Goal: Information Seeking & Learning: Learn about a topic

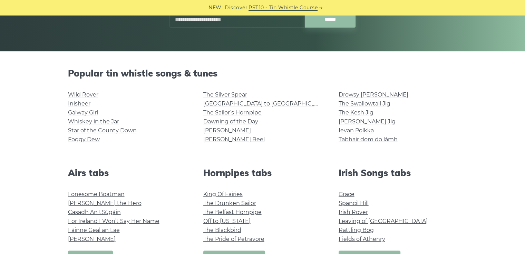
scroll to position [130, 0]
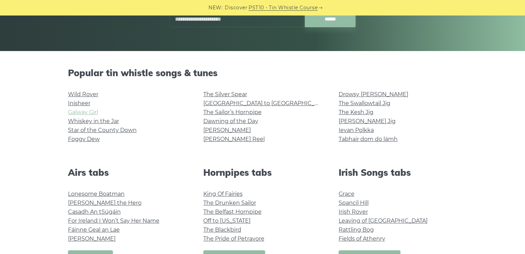
click at [79, 112] on link "Galway Girl" at bounding box center [83, 112] width 30 height 7
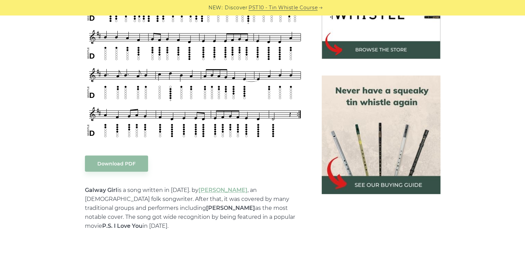
scroll to position [211, 0]
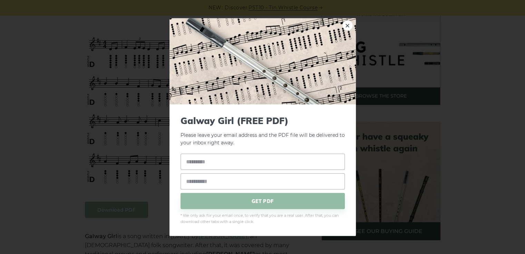
click at [347, 24] on link "×" at bounding box center [347, 25] width 10 height 10
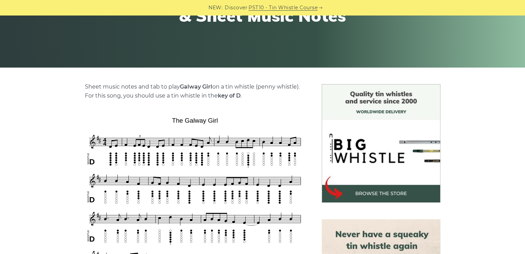
scroll to position [113, 0]
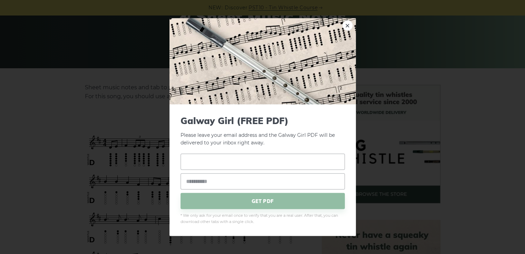
click at [284, 160] on input "text" at bounding box center [262, 162] width 164 height 16
type input "*"
type input "****"
click at [228, 180] on input "email" at bounding box center [262, 181] width 164 height 16
type input "**********"
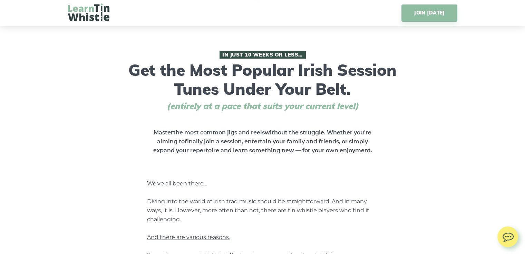
scroll to position [254, 0]
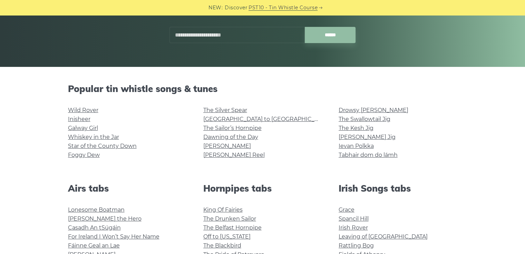
scroll to position [115, 0]
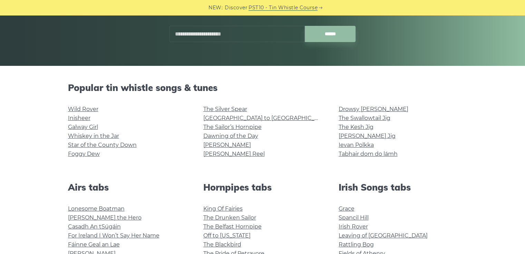
click at [189, 32] on input "text" at bounding box center [236, 34] width 135 height 16
click at [88, 108] on link "Wild Rover" at bounding box center [83, 109] width 30 height 7
click at [79, 115] on link "Inisheer" at bounding box center [79, 118] width 22 height 7
click at [91, 136] on link "Whiskey in the Jar" at bounding box center [93, 136] width 51 height 7
click at [78, 144] on link "Star of the County Down" at bounding box center [102, 145] width 69 height 7
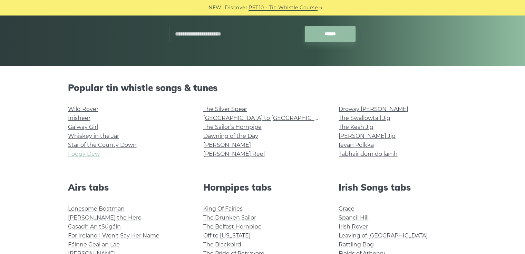
click at [86, 154] on link "Foggy Dew" at bounding box center [84, 154] width 32 height 7
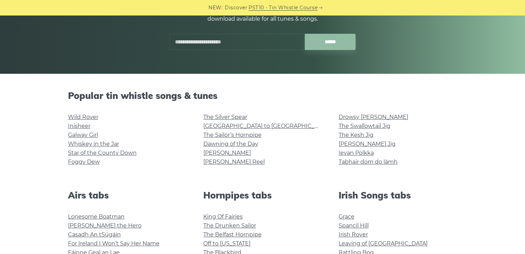
scroll to position [107, 0]
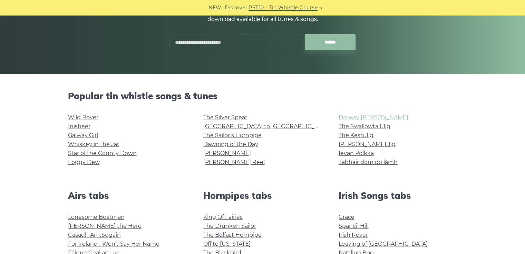
click at [366, 117] on link "Drowsy [PERSON_NAME]" at bounding box center [373, 117] width 70 height 7
click at [350, 143] on link "[PERSON_NAME] Jig" at bounding box center [366, 144] width 57 height 7
click at [212, 153] on link "[PERSON_NAME]" at bounding box center [227, 153] width 48 height 7
click at [202, 41] on input "text" at bounding box center [236, 42] width 135 height 16
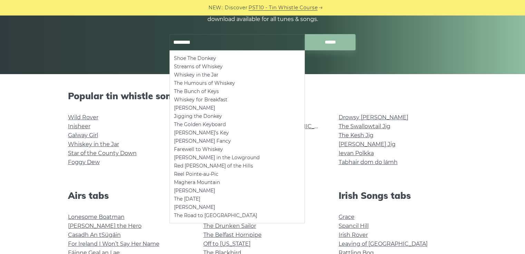
click at [304, 34] on input "******" at bounding box center [329, 42] width 51 height 16
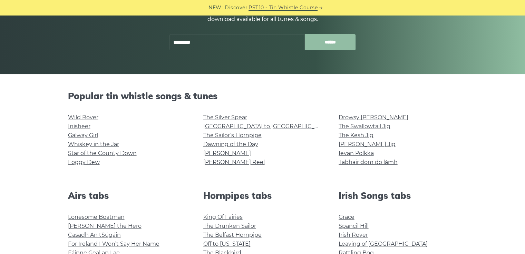
click at [331, 42] on input "******" at bounding box center [329, 42] width 51 height 16
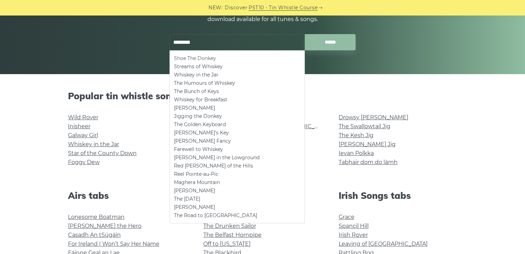
click at [198, 58] on li "Shoe The Donkey" at bounding box center [237, 58] width 126 height 8
type input "**********"
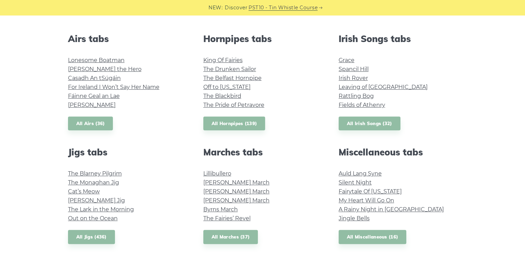
scroll to position [264, 0]
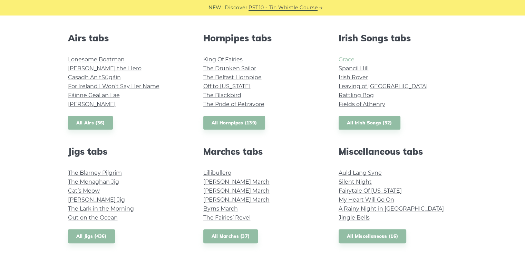
click at [346, 60] on link "Grace" at bounding box center [346, 59] width 16 height 7
click at [217, 176] on link "Lillibullero" at bounding box center [217, 173] width 28 height 7
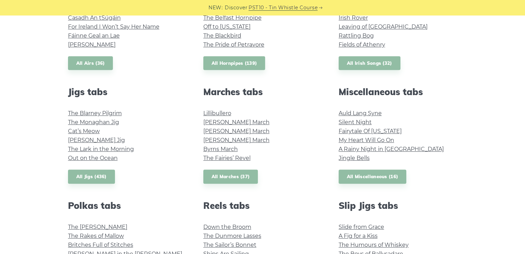
scroll to position [324, 0]
click at [353, 112] on link "Auld Lang Syne" at bounding box center [359, 113] width 43 height 7
click at [100, 159] on link "Out on the Ocean" at bounding box center [93, 157] width 50 height 7
click at [107, 149] on link "The Lark in the Morning" at bounding box center [101, 149] width 66 height 7
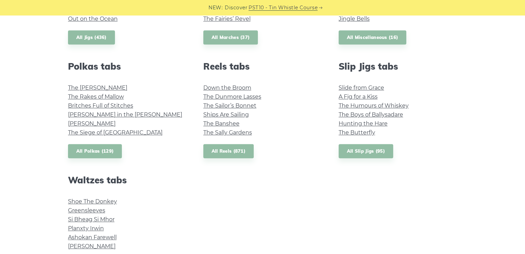
scroll to position [463, 0]
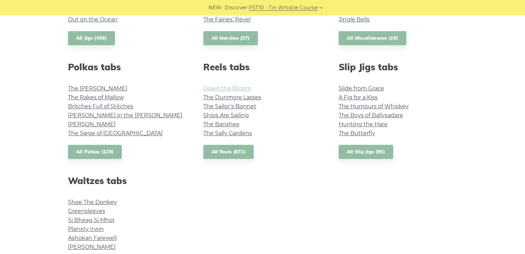
click at [238, 88] on link "Down the Broom" at bounding box center [227, 88] width 48 height 7
click at [233, 98] on link "The Dunmore Lasses" at bounding box center [232, 97] width 58 height 7
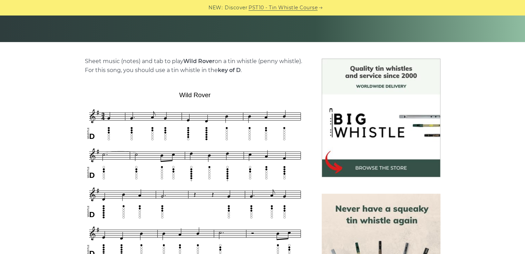
scroll to position [139, 0]
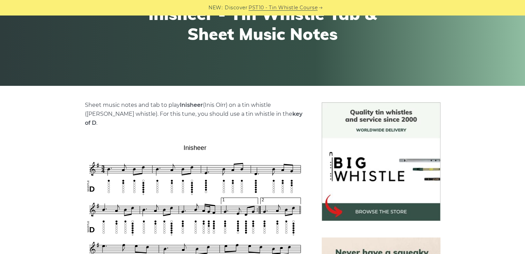
scroll to position [99, 0]
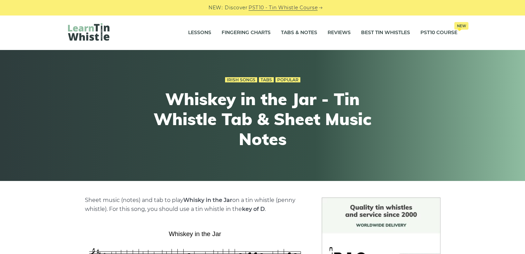
scroll to position [63, 0]
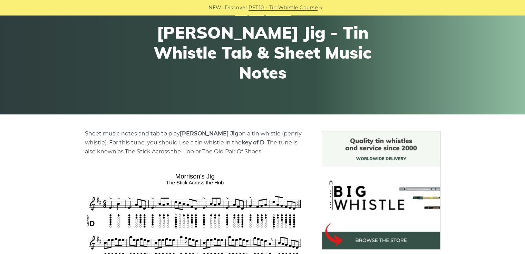
scroll to position [68, 0]
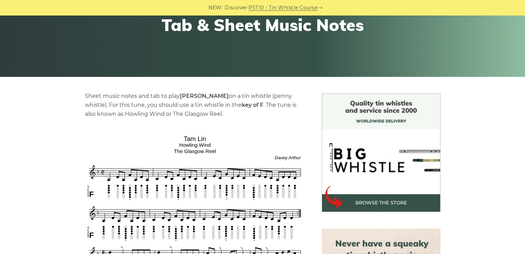
scroll to position [106, 0]
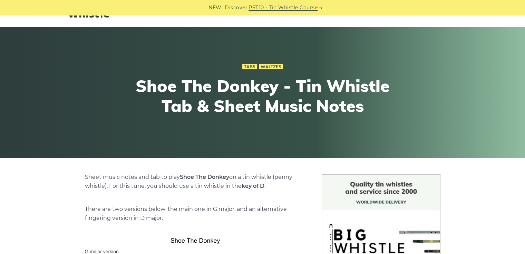
scroll to position [22, 0]
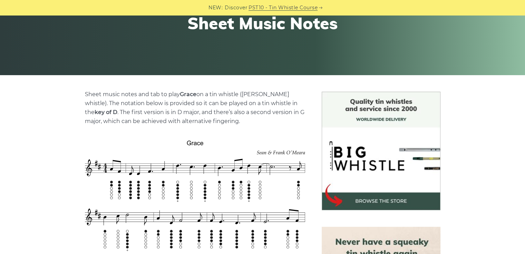
scroll to position [106, 0]
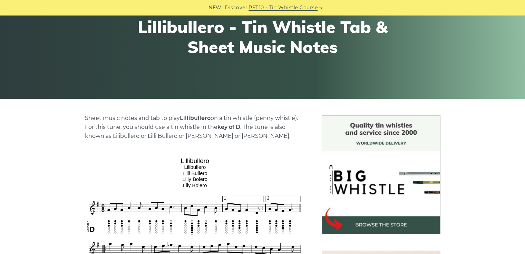
scroll to position [82, 0]
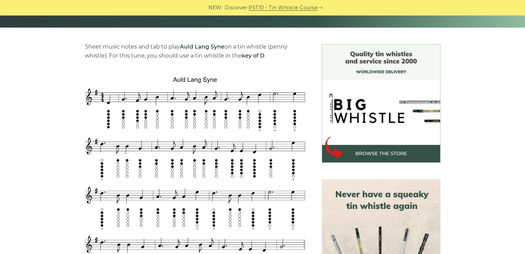
scroll to position [154, 0]
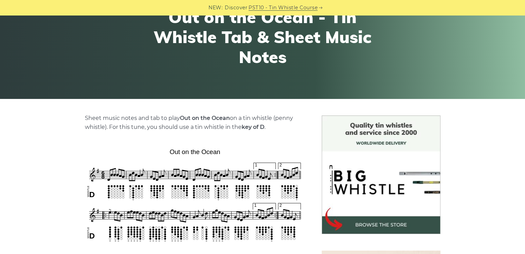
scroll to position [134, 0]
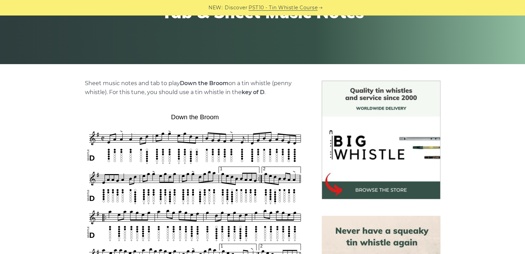
scroll to position [118, 0]
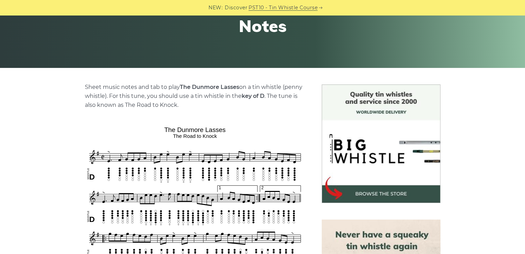
scroll to position [113, 0]
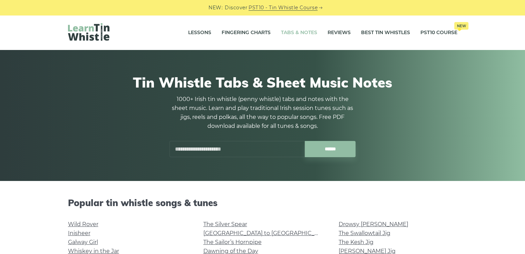
click at [207, 147] on input "text" at bounding box center [236, 149] width 135 height 16
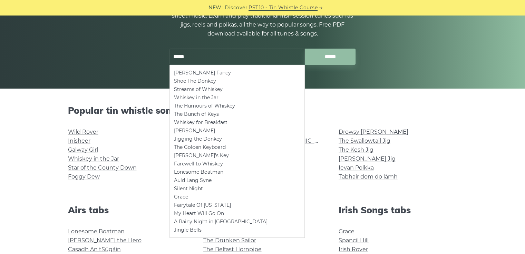
scroll to position [94, 0]
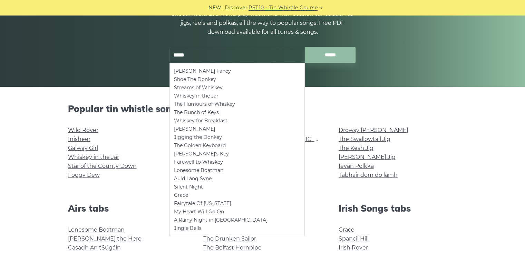
click at [183, 202] on li "Fairytale Of [US_STATE]" at bounding box center [237, 203] width 126 height 8
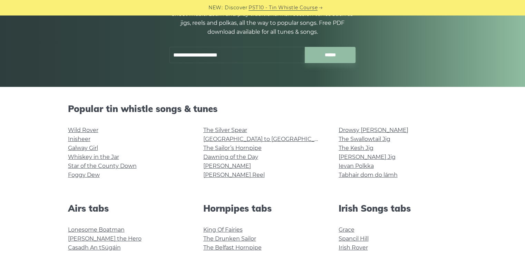
type input "**********"
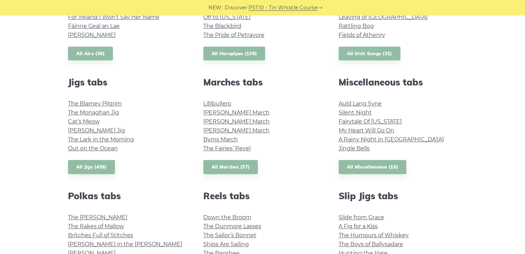
scroll to position [339, 0]
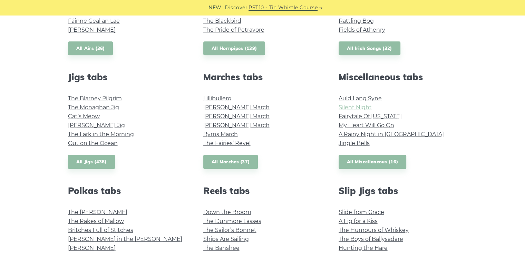
click at [351, 106] on link "Silent Night" at bounding box center [354, 107] width 33 height 7
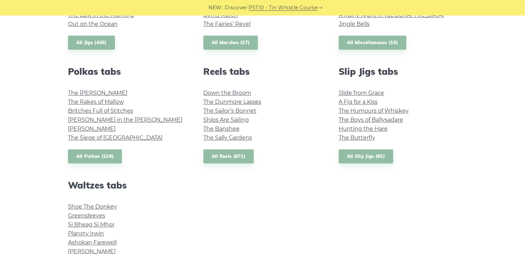
scroll to position [459, 0]
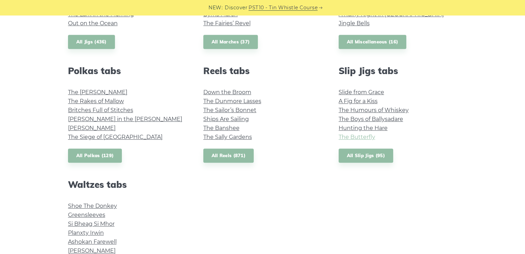
click at [355, 135] on link "The Butterfly" at bounding box center [356, 137] width 37 height 7
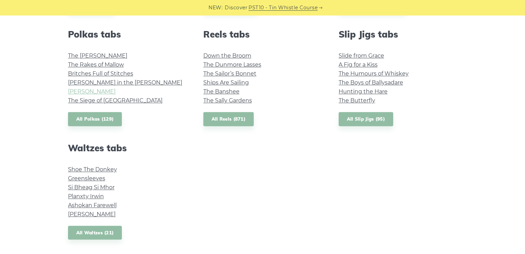
scroll to position [545, 0]
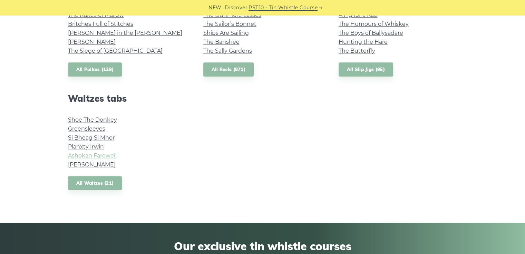
click at [99, 153] on link "Ashokan Farewell" at bounding box center [92, 155] width 49 height 7
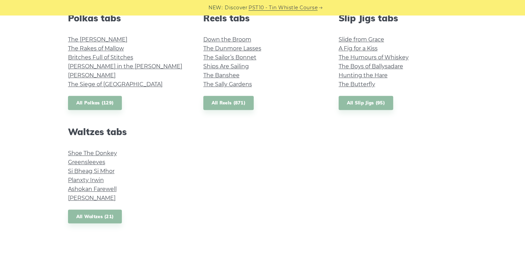
scroll to position [506, 0]
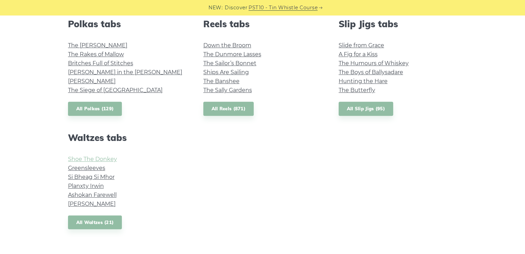
click at [87, 159] on link "Shoe The Donkey" at bounding box center [92, 159] width 49 height 7
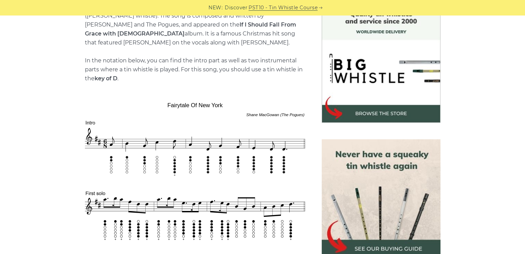
scroll to position [193, 0]
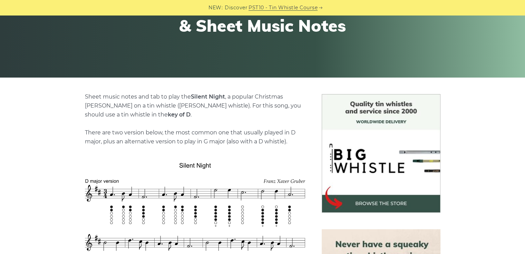
scroll to position [104, 0]
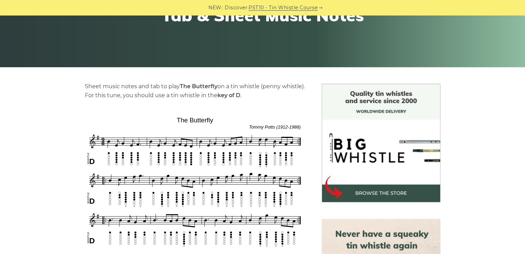
scroll to position [130, 0]
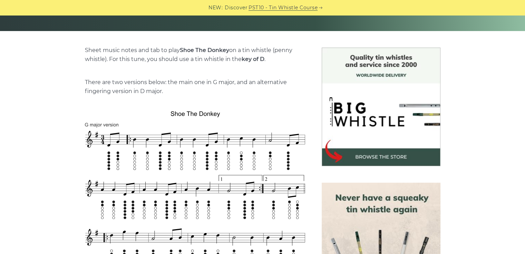
scroll to position [150, 0]
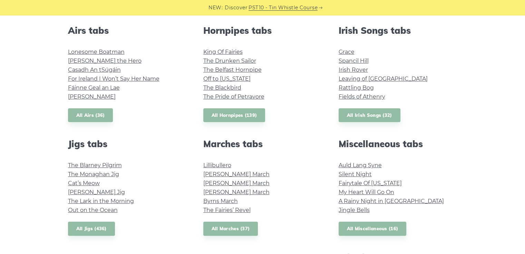
scroll to position [272, 0]
click at [230, 57] on link "The Drunken Sailor" at bounding box center [229, 60] width 53 height 7
